Goal: Check status: Check status

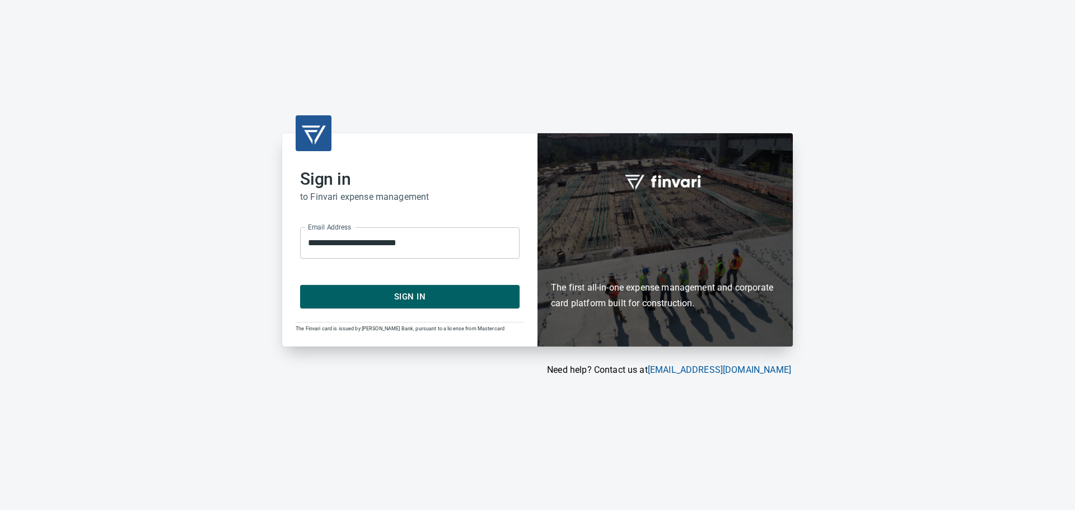
click at [417, 295] on span "Sign In" at bounding box center [409, 296] width 195 height 15
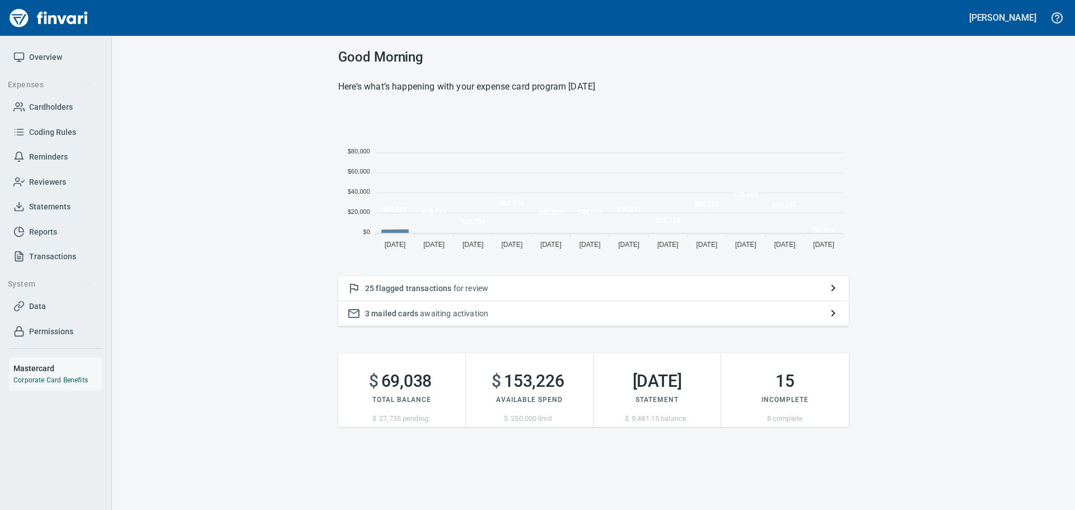
scroll to position [146, 502]
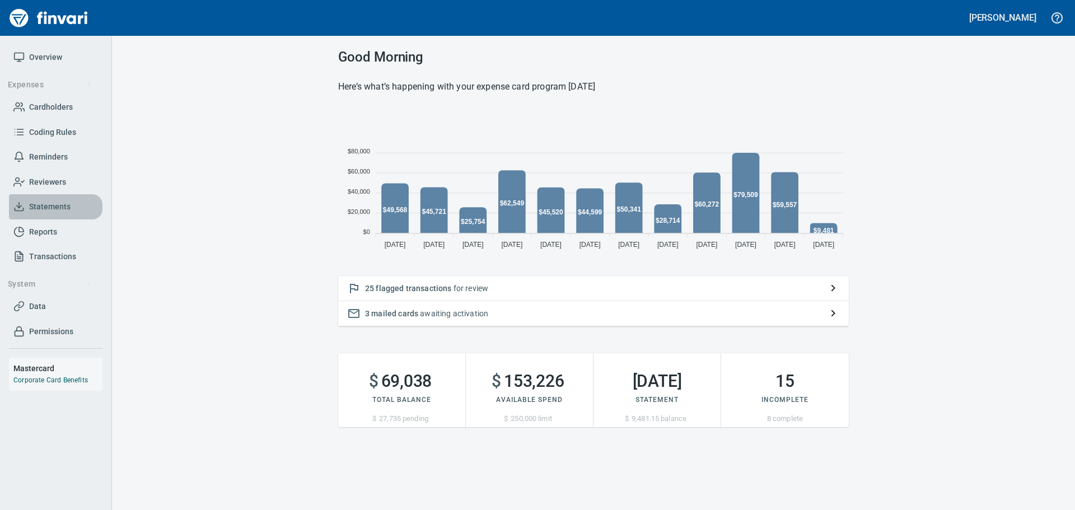
click at [55, 206] on span "Statements" at bounding box center [49, 207] width 41 height 14
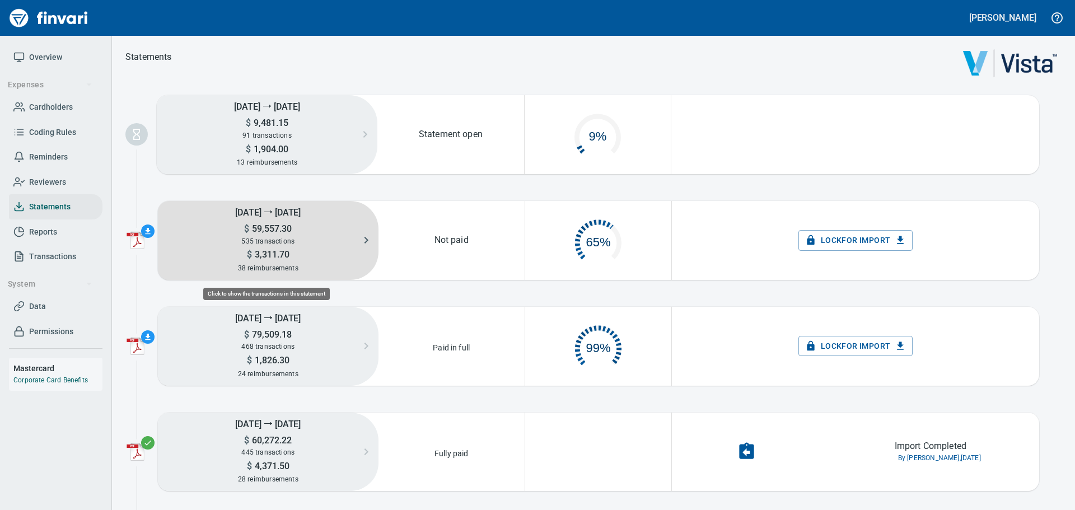
scroll to position [57, 137]
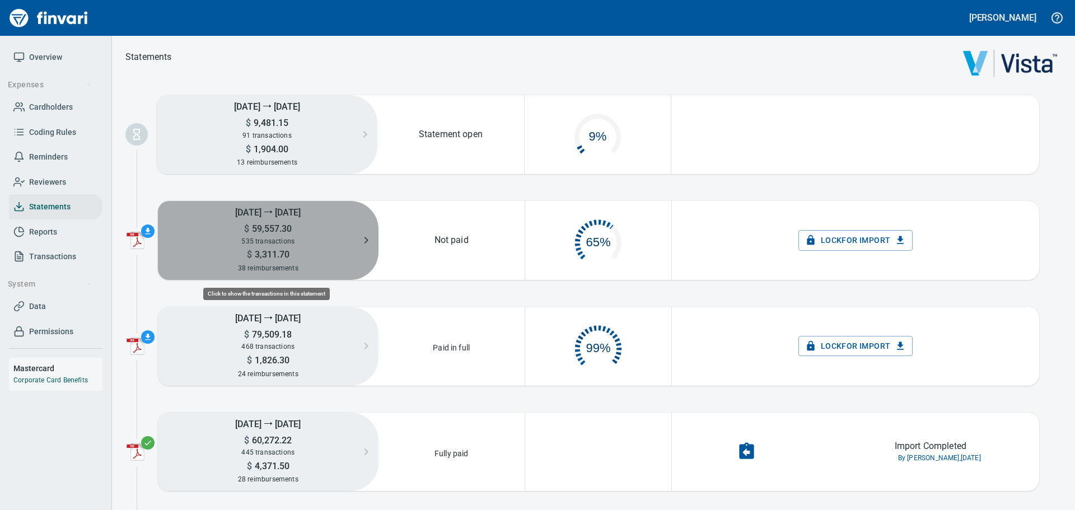
click at [280, 223] on span "59,557.30" at bounding box center [270, 228] width 43 height 11
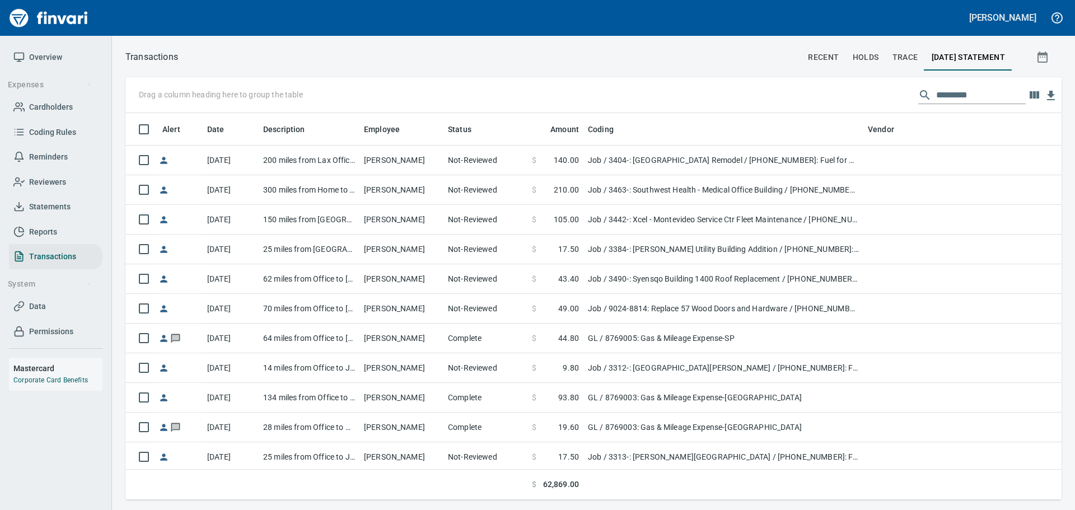
scroll to position [379, 919]
click at [1049, 94] on icon "button" at bounding box center [1051, 96] width 8 height 10
